Goal: Navigation & Orientation: Find specific page/section

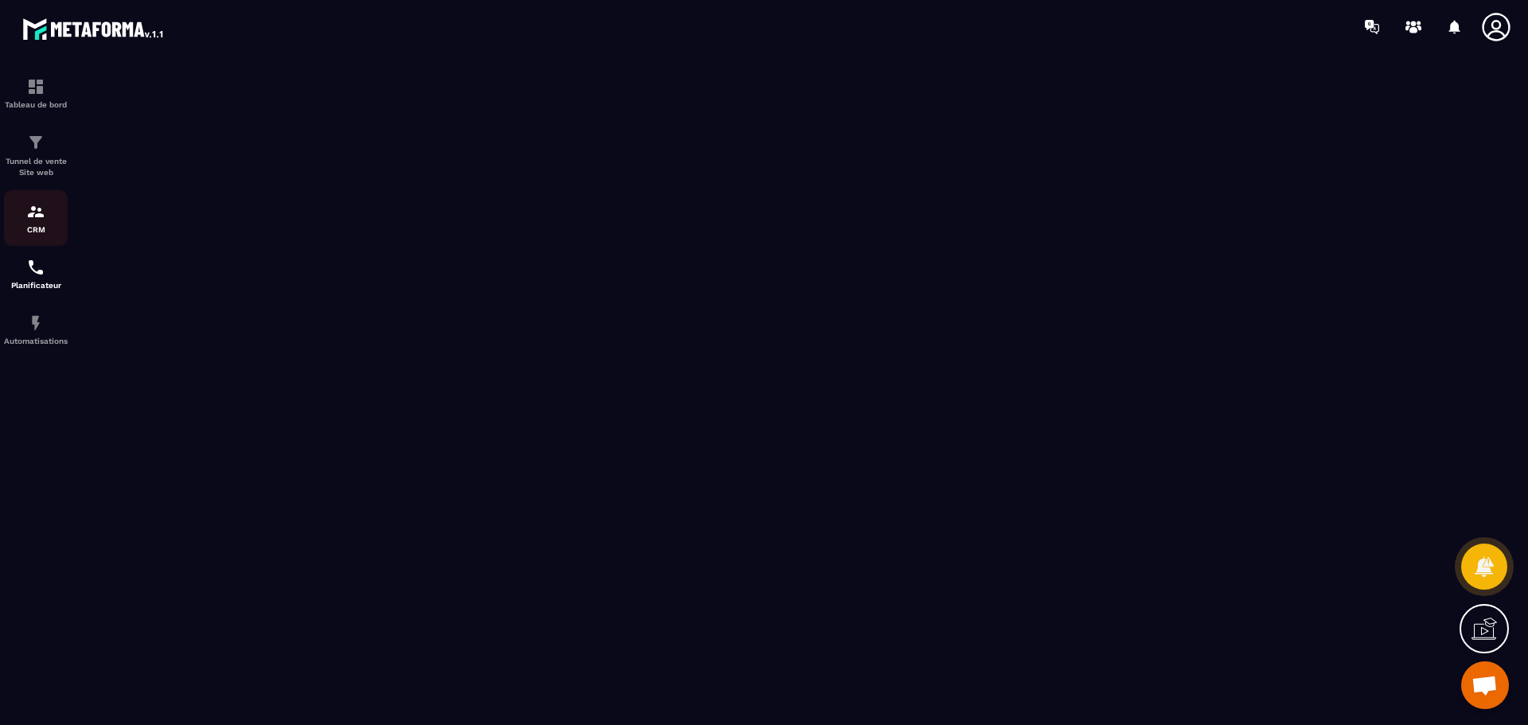
click at [37, 213] on img at bounding box center [35, 211] width 19 height 19
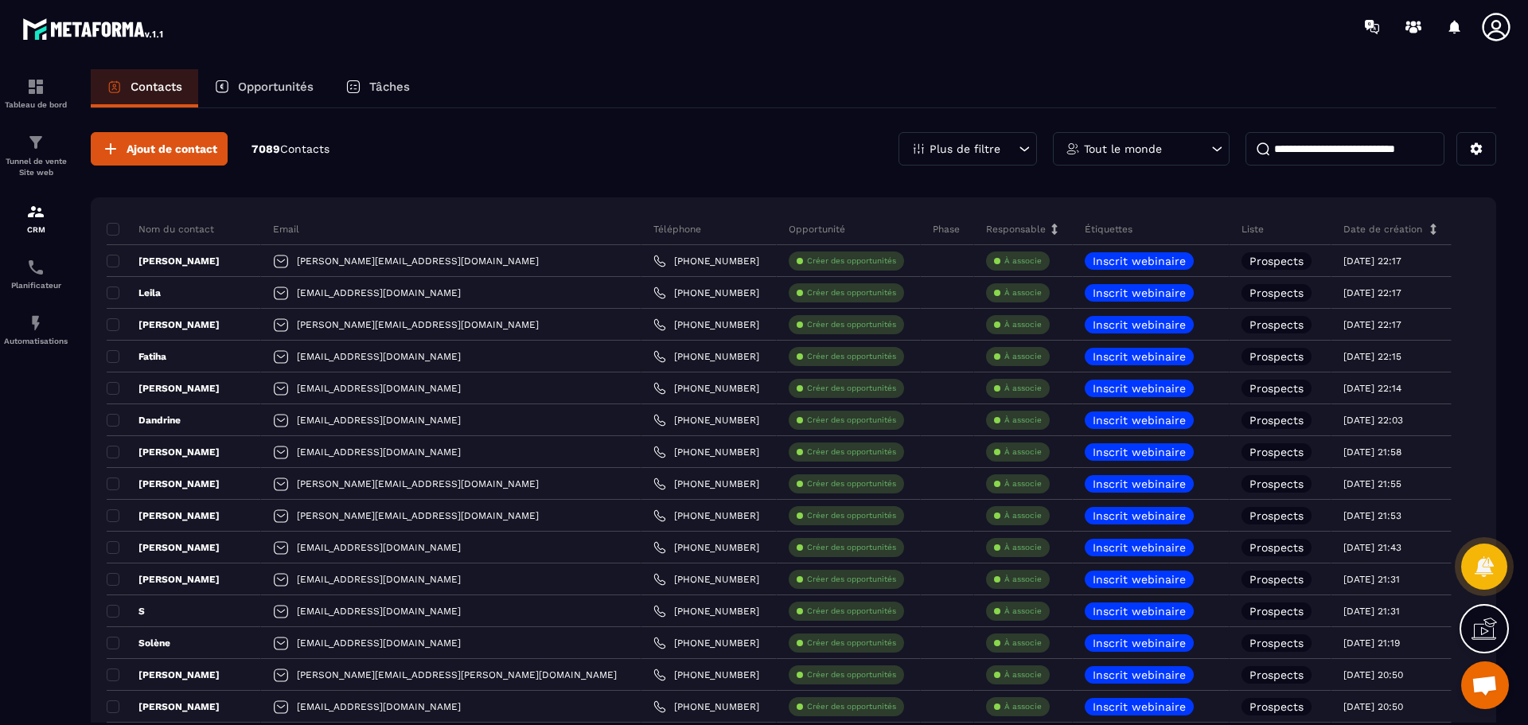
click at [283, 86] on p "Opportunités" at bounding box center [276, 87] width 76 height 14
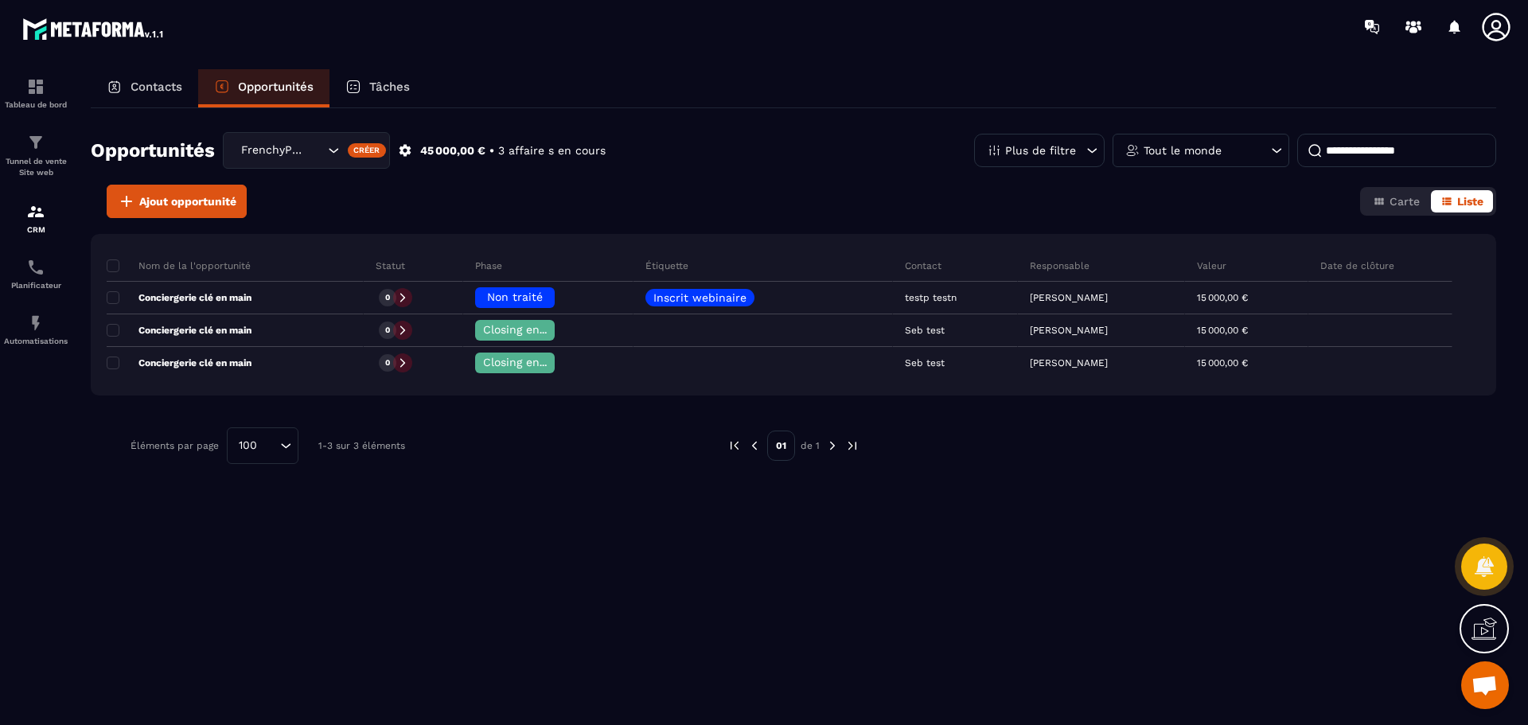
click at [384, 79] on div "Tâches" at bounding box center [378, 88] width 96 height 38
